Goal: Information Seeking & Learning: Learn about a topic

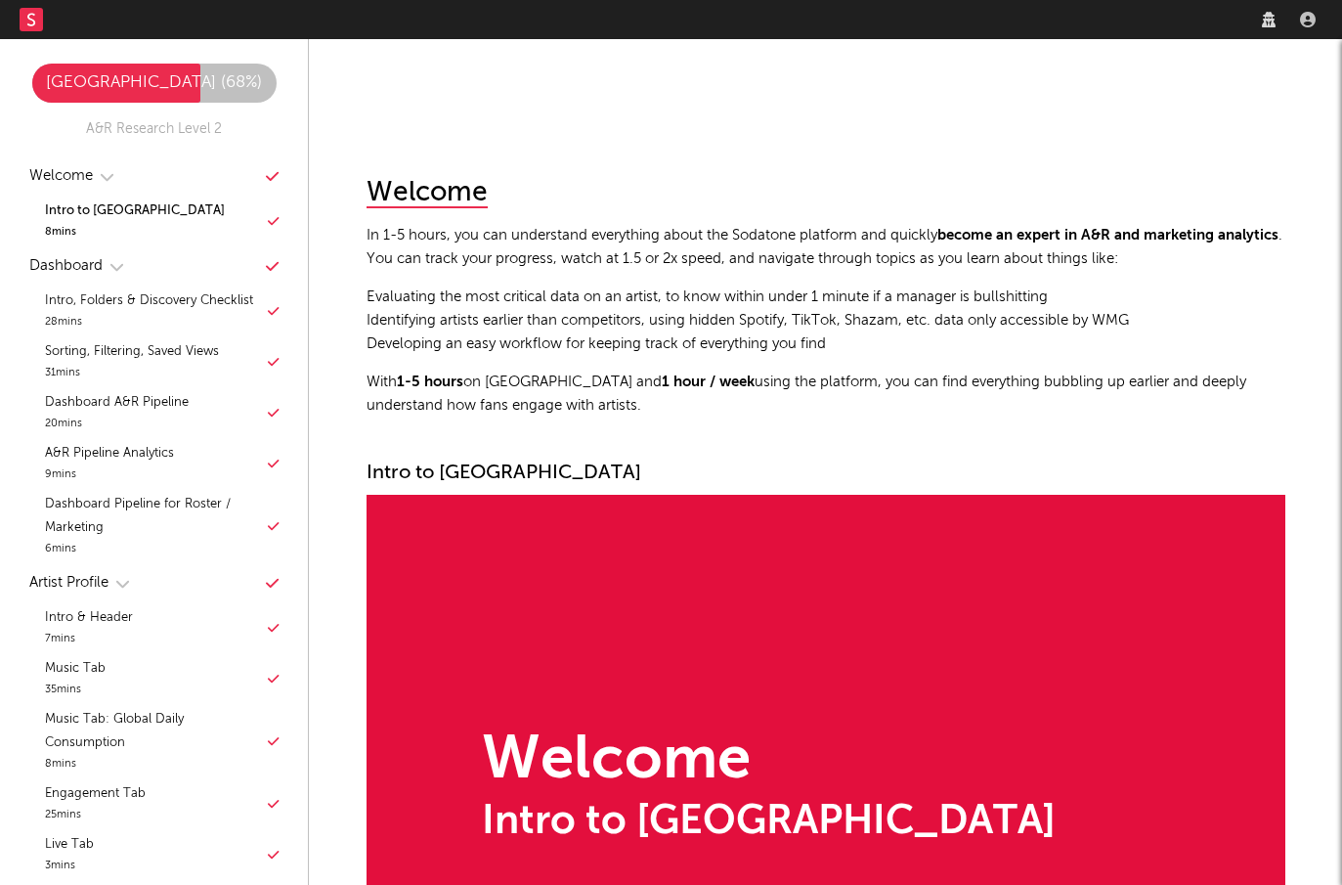
scroll to position [392, 0]
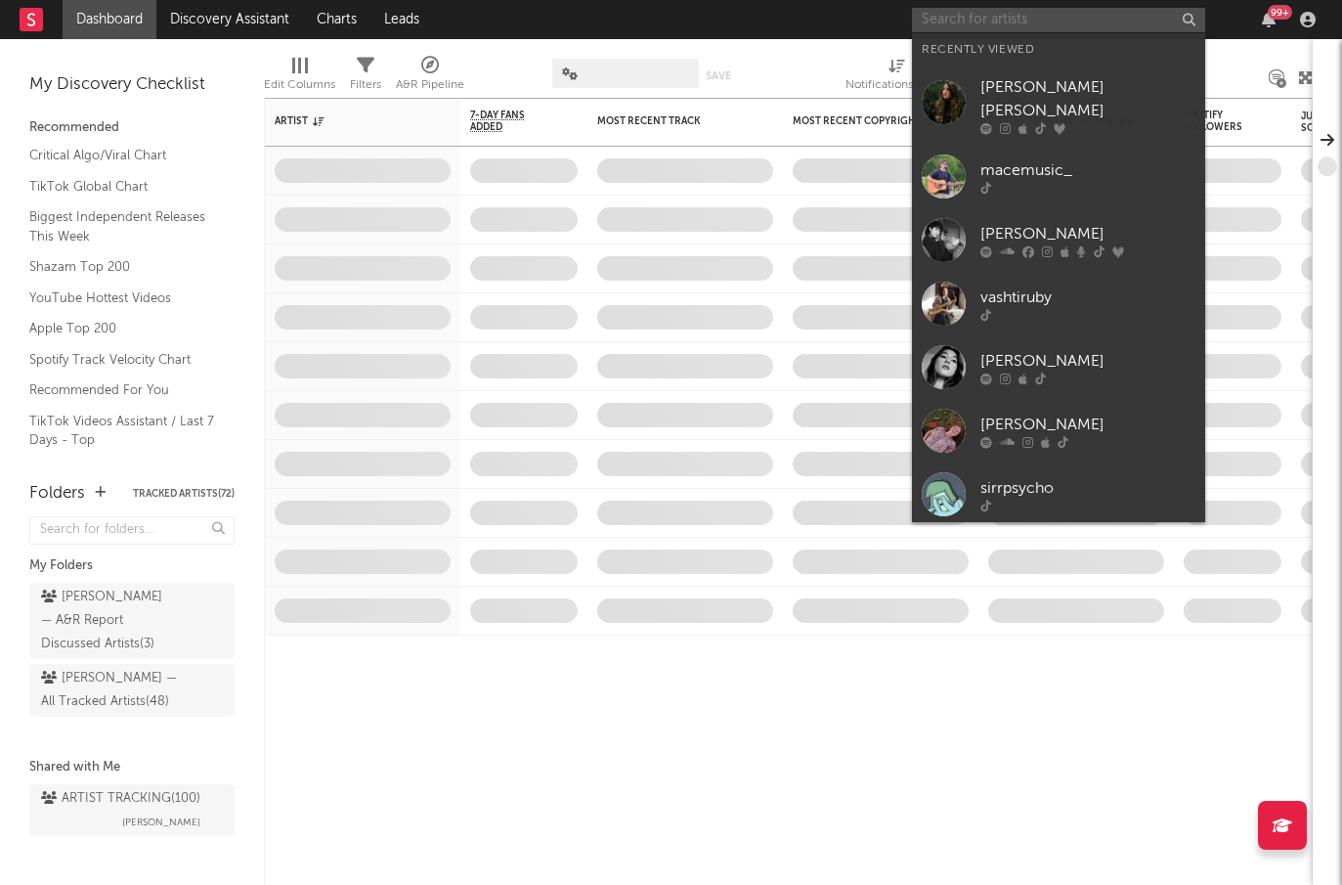
click at [1047, 14] on input "text" at bounding box center [1058, 20] width 293 height 24
paste input "[PERSON_NAME]"
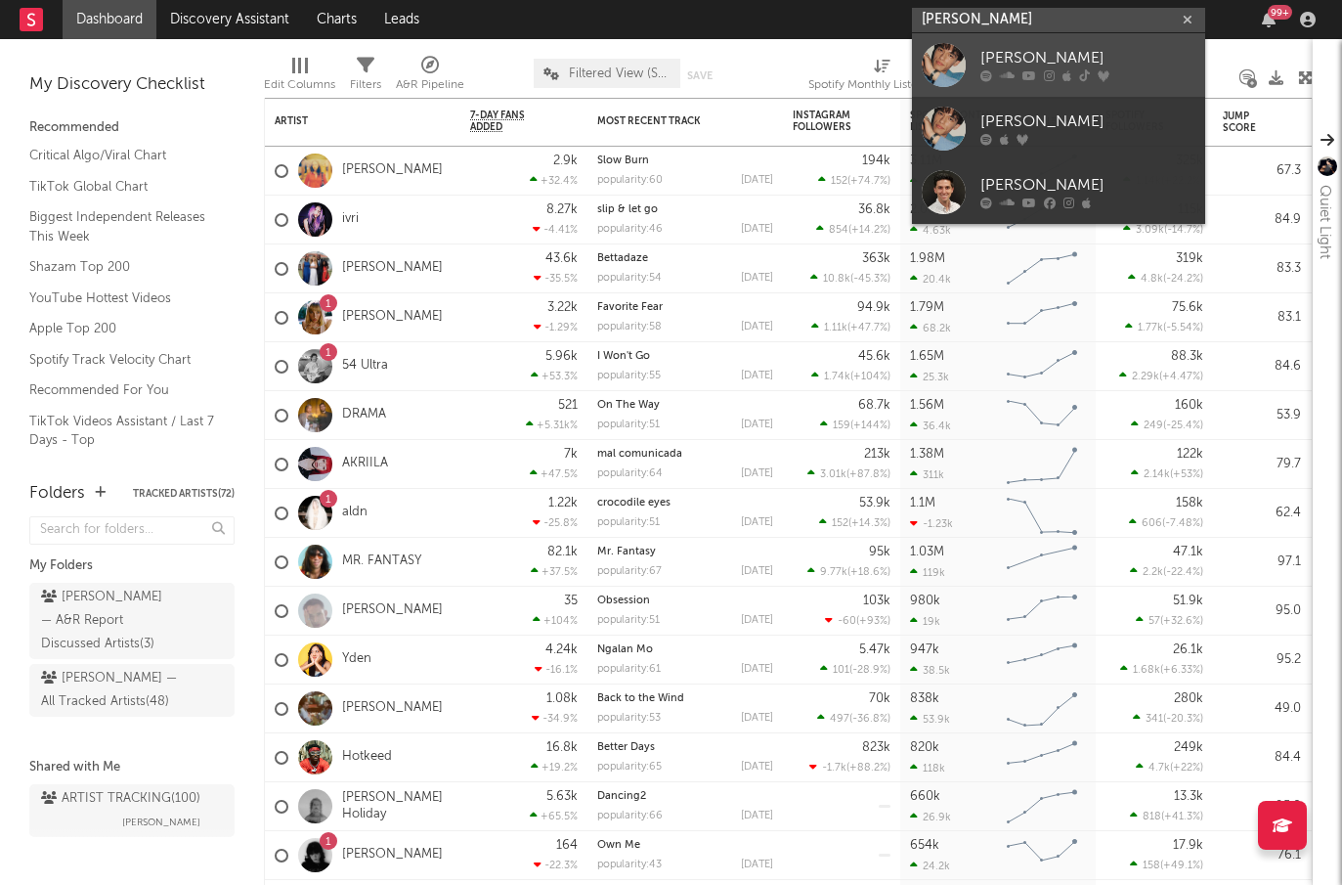
type input "[PERSON_NAME]"
click at [1042, 47] on div "[PERSON_NAME]" at bounding box center [1088, 58] width 215 height 23
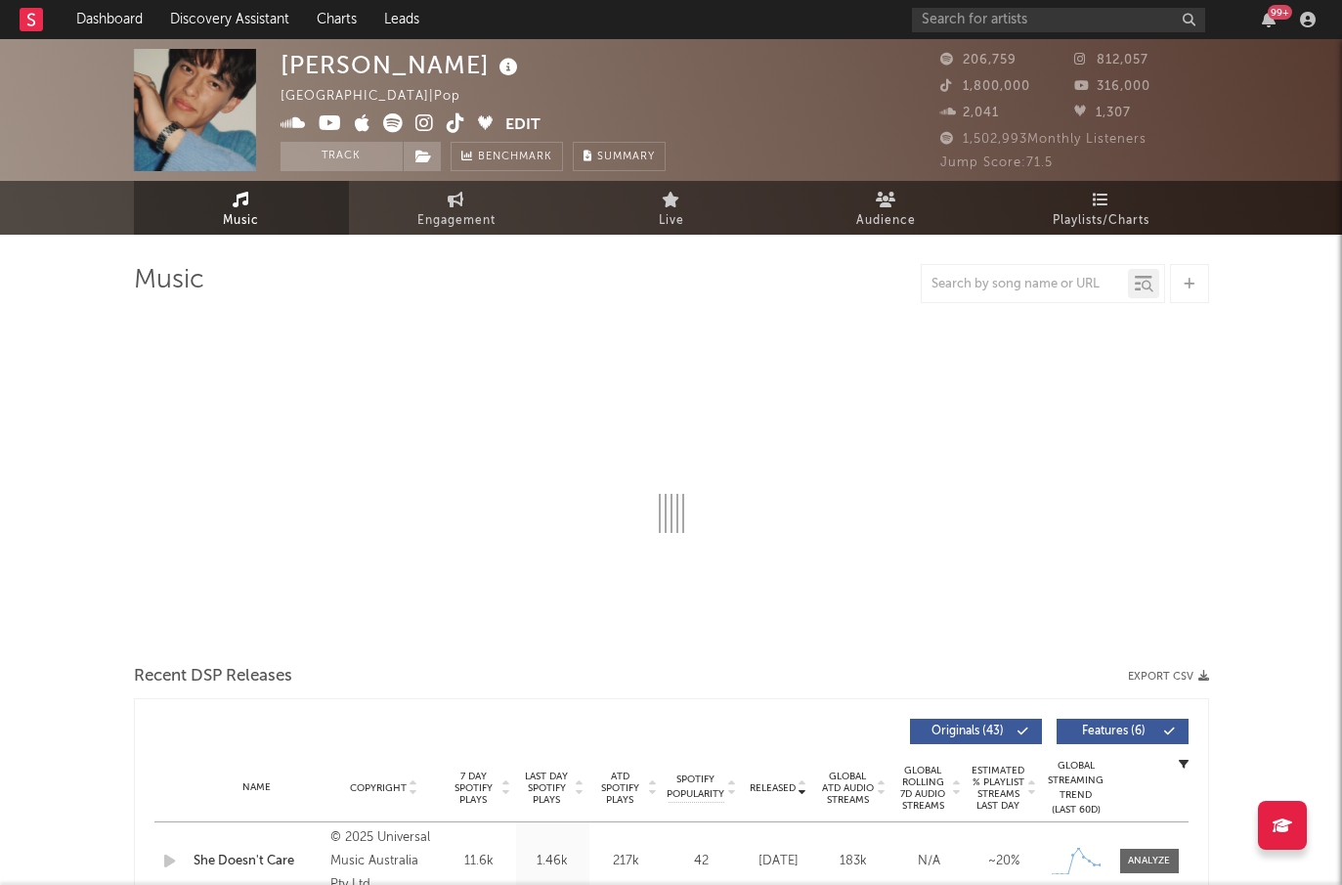
select select "6m"
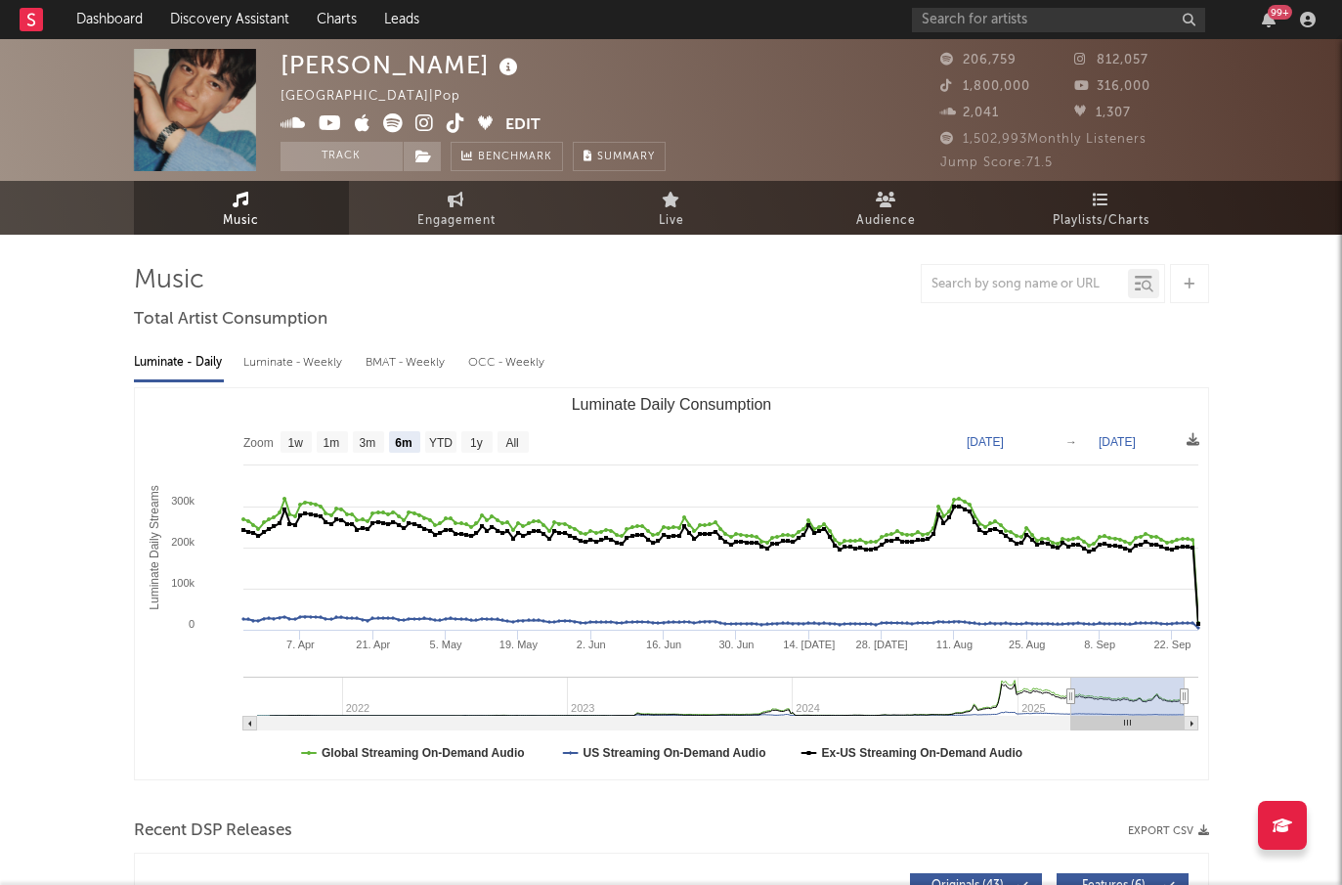
scroll to position [254, 0]
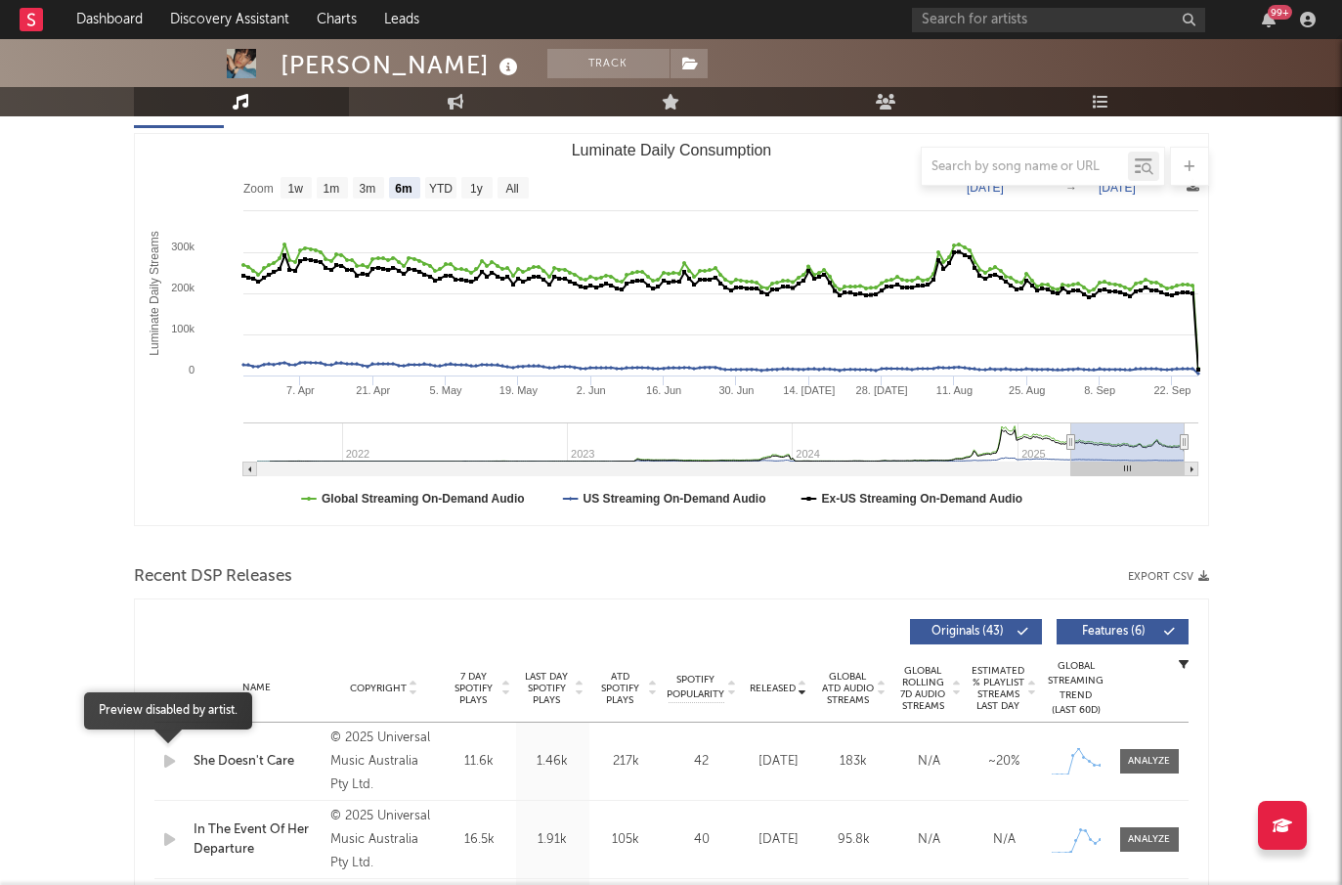
click at [163, 760] on icon "button" at bounding box center [169, 761] width 21 height 24
click at [171, 761] on icon "button" at bounding box center [169, 761] width 21 height 24
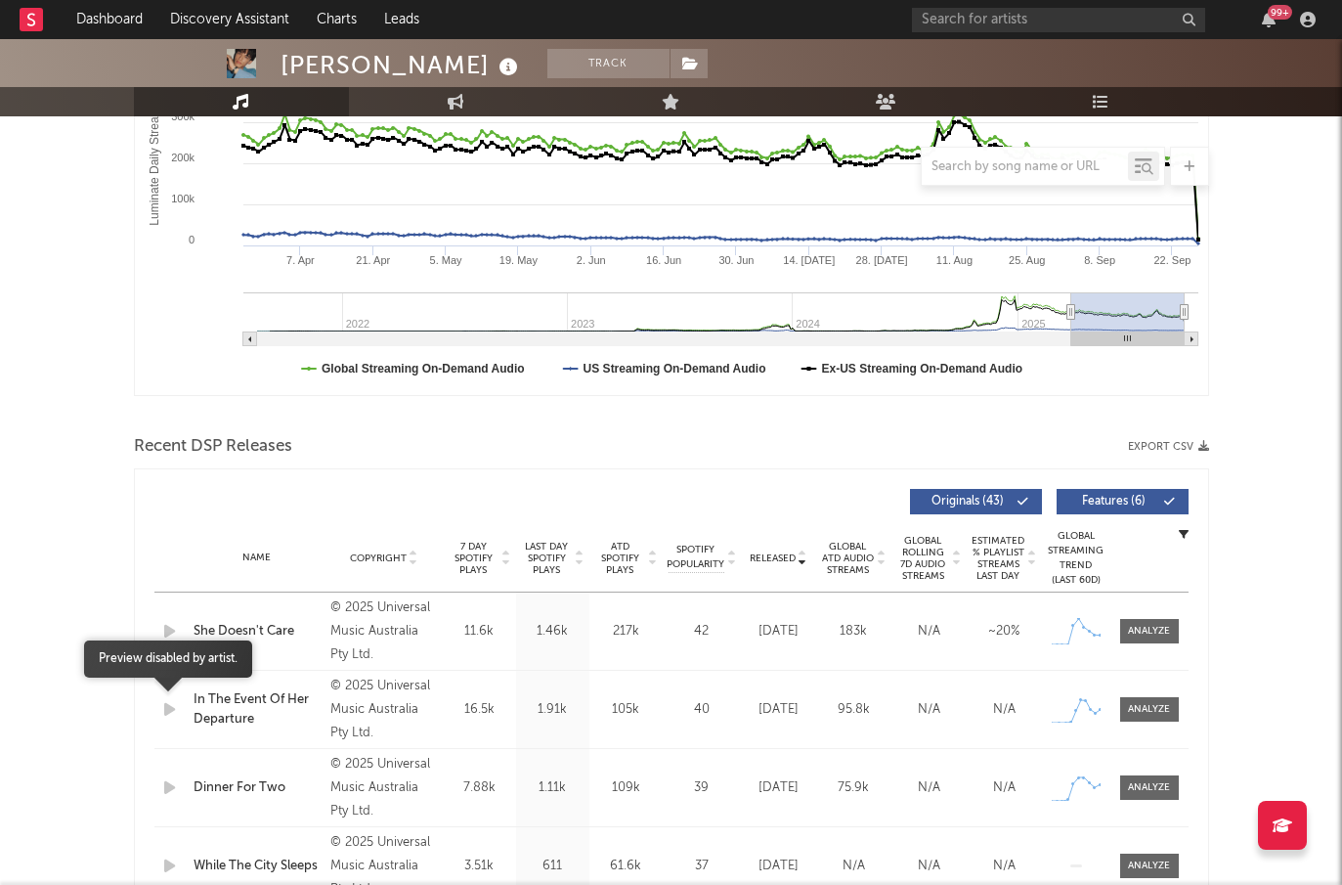
click at [167, 701] on icon "button" at bounding box center [169, 709] width 21 height 24
click at [175, 806] on div "Name Dinner For Two Copyright © 2025 Universal Music Australia Pty Ltd. Label E…" at bounding box center [671, 787] width 1034 height 77
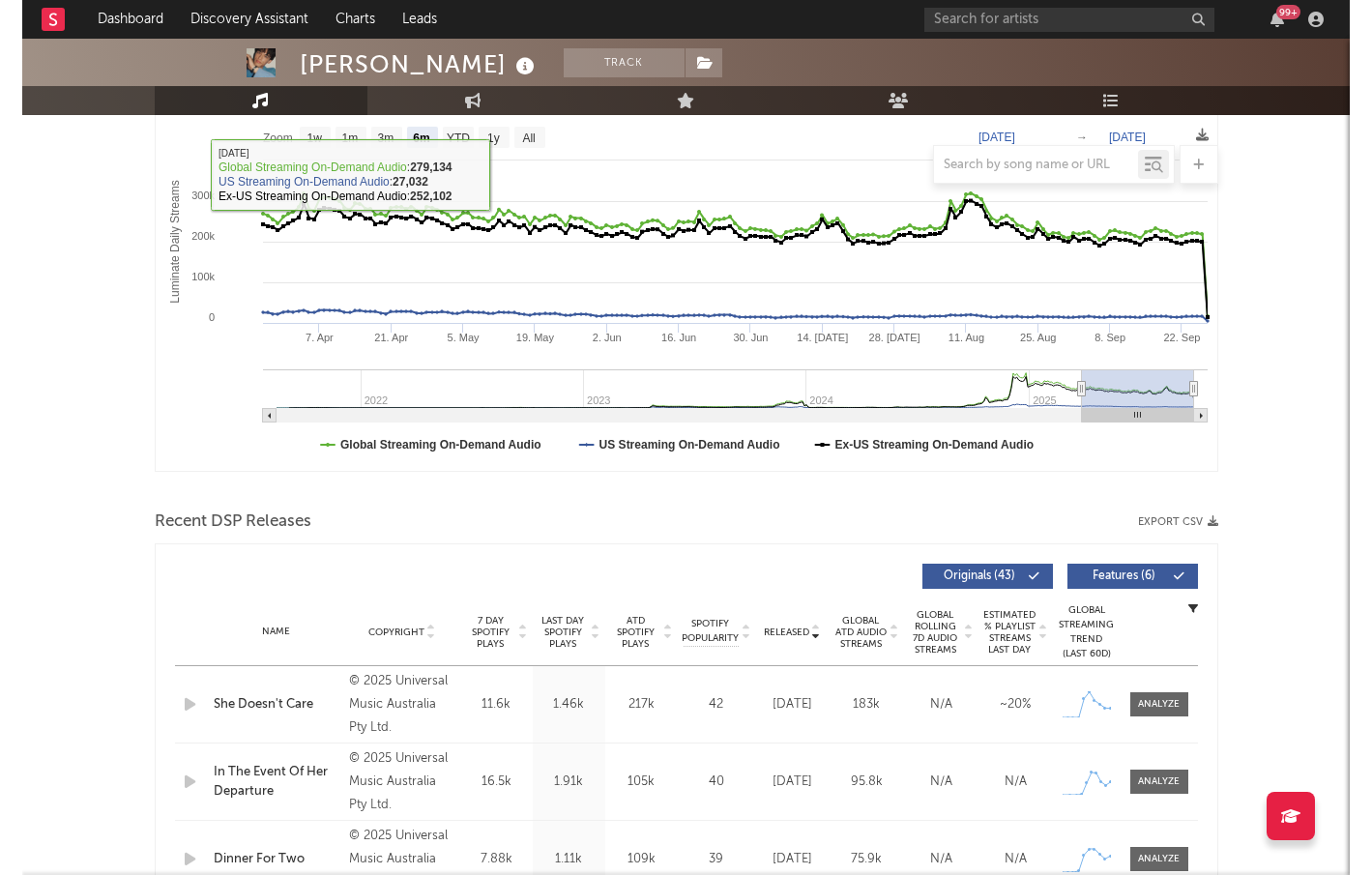
scroll to position [298, 0]
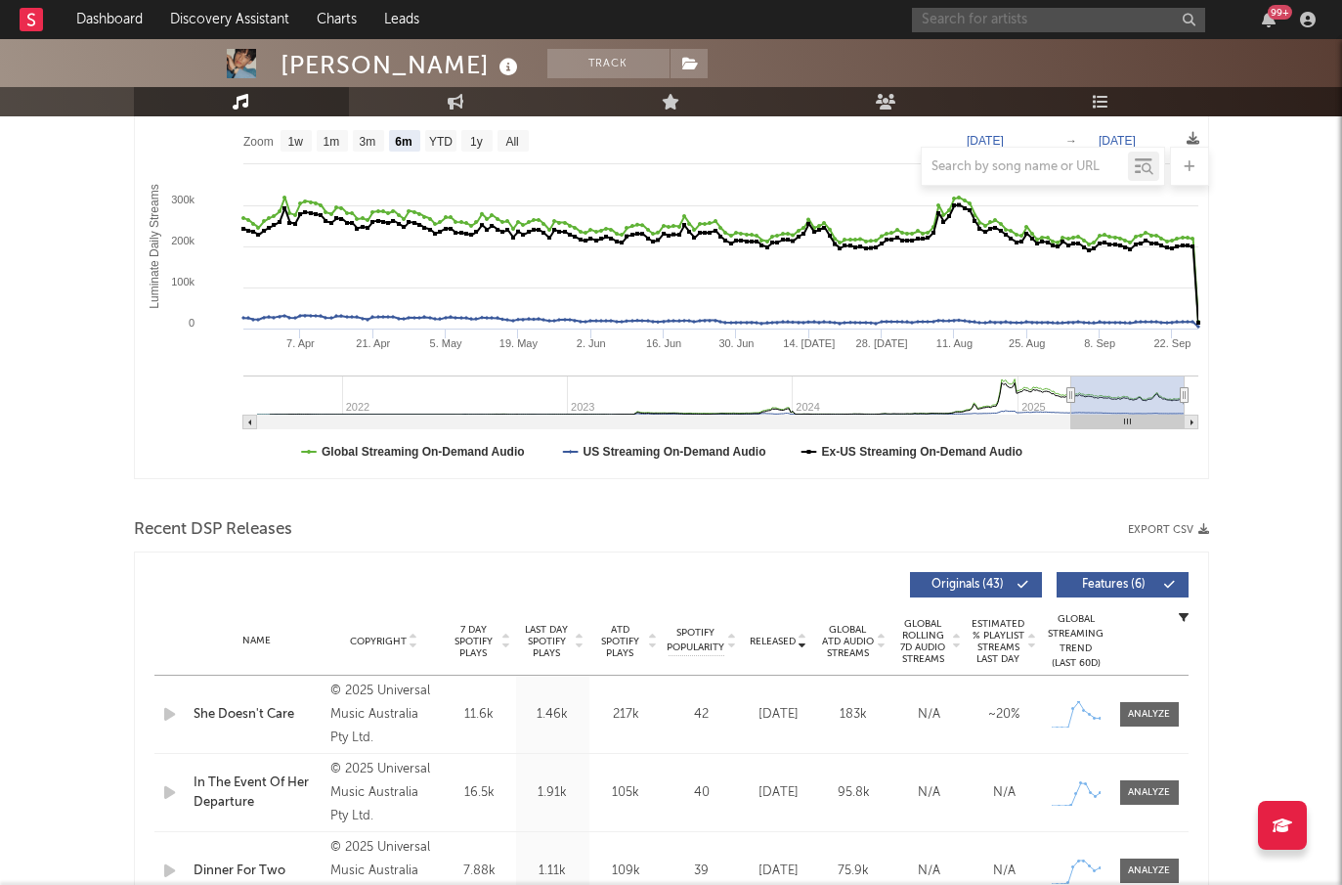
click at [1058, 16] on input "text" at bounding box center [1058, 20] width 293 height 24
